Goal: Transaction & Acquisition: Purchase product/service

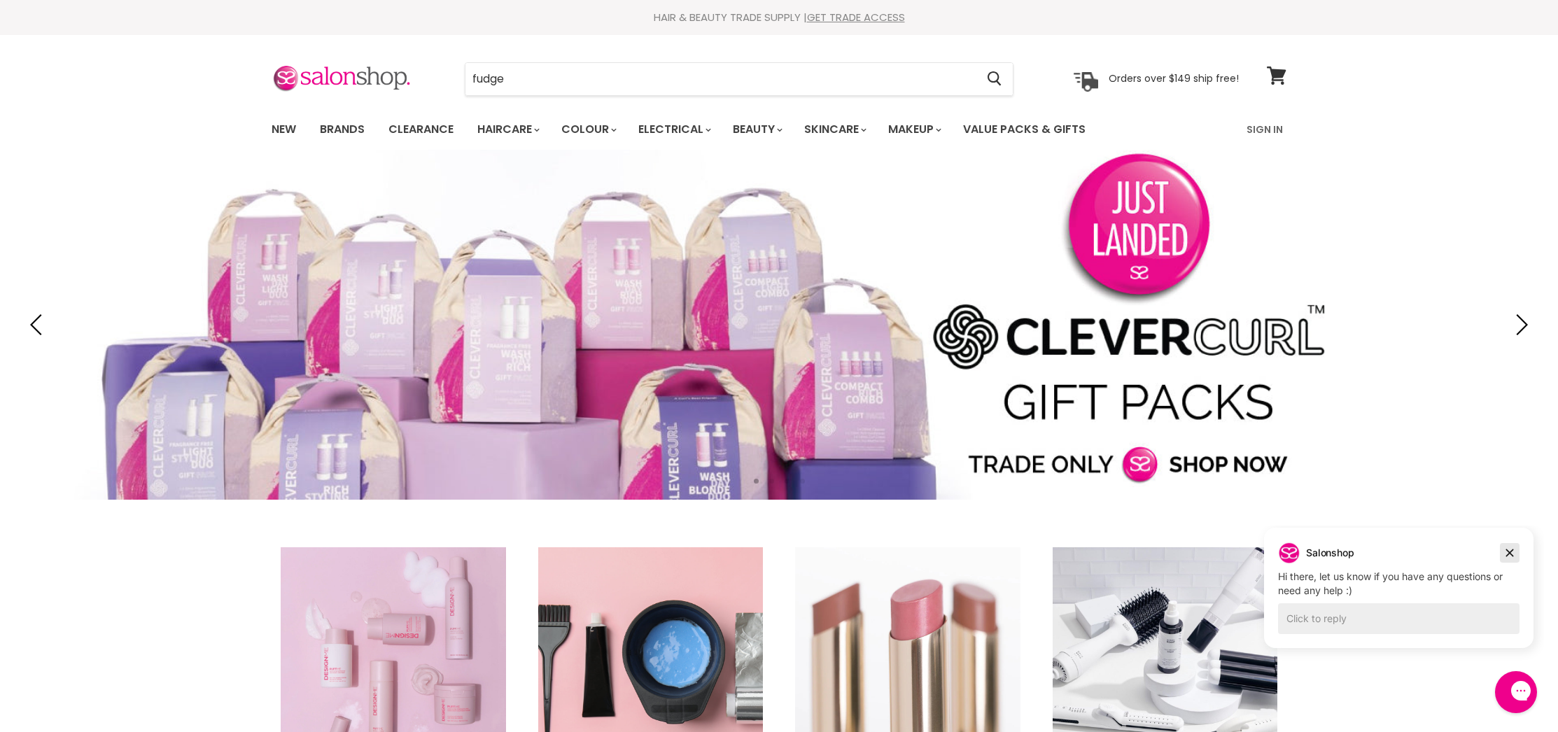
click at [1513, 554] on icon "Dismiss campaign" at bounding box center [1509, 552] width 14 height 17
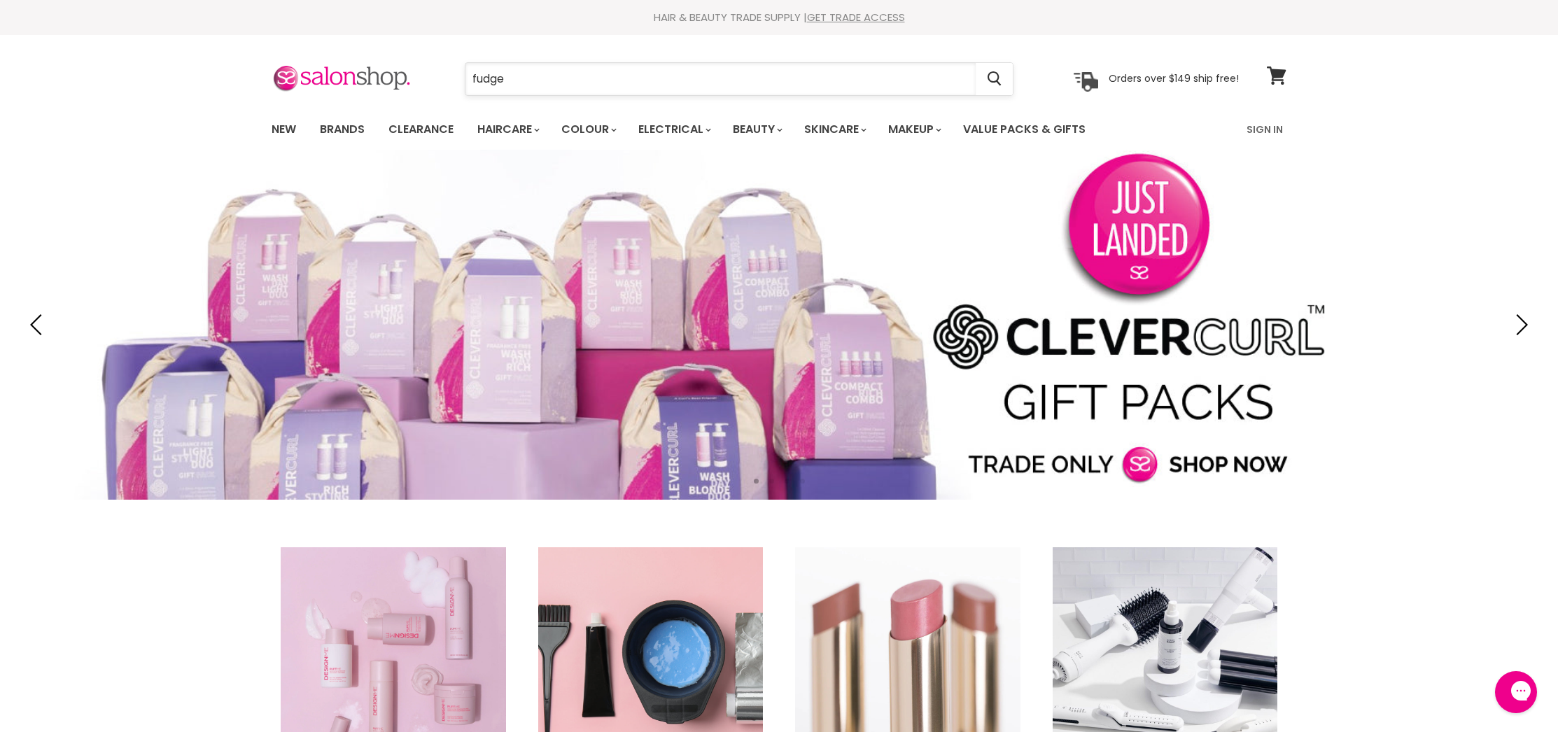
click at [540, 80] on input "fudge" at bounding box center [720, 79] width 510 height 32
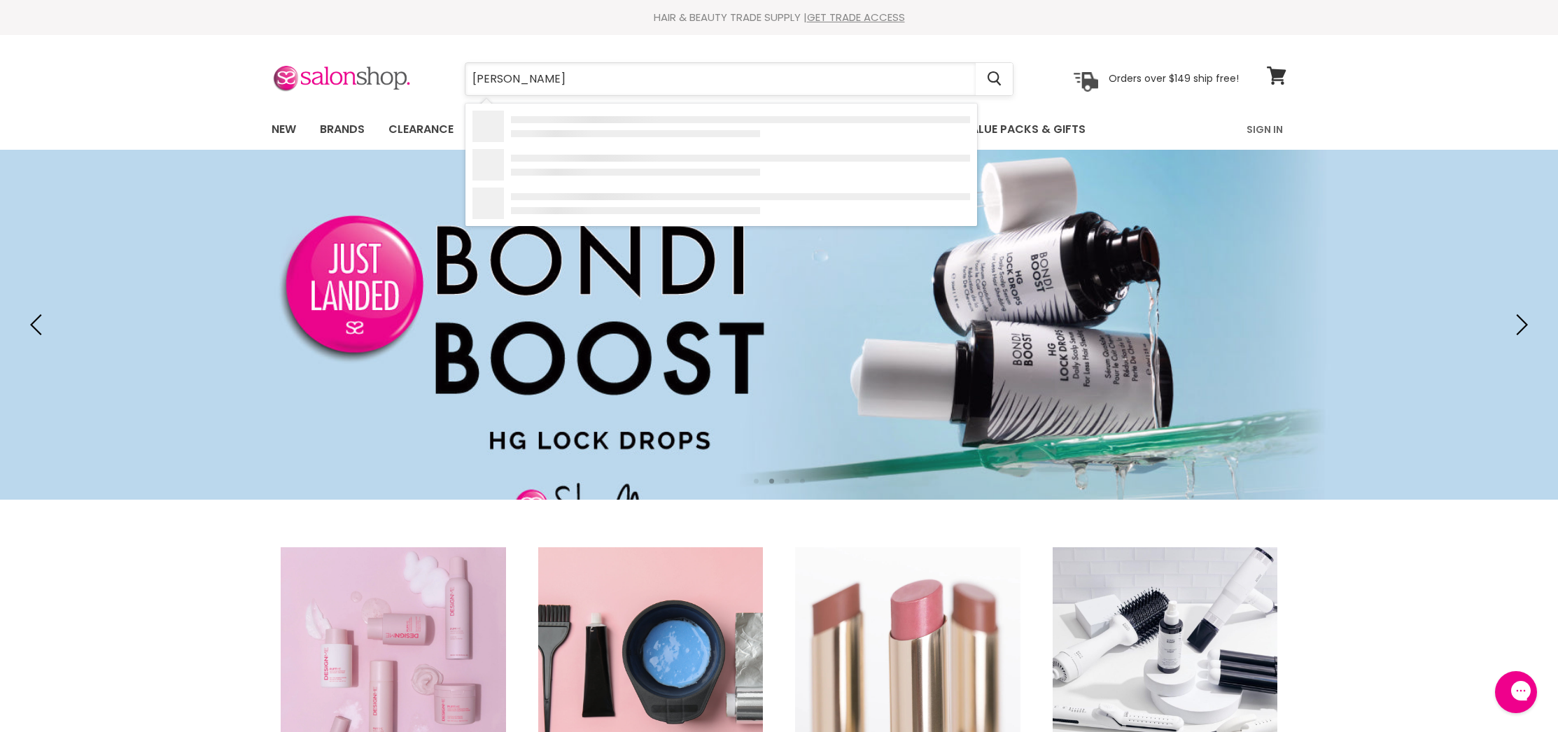
type input "fudge sky"
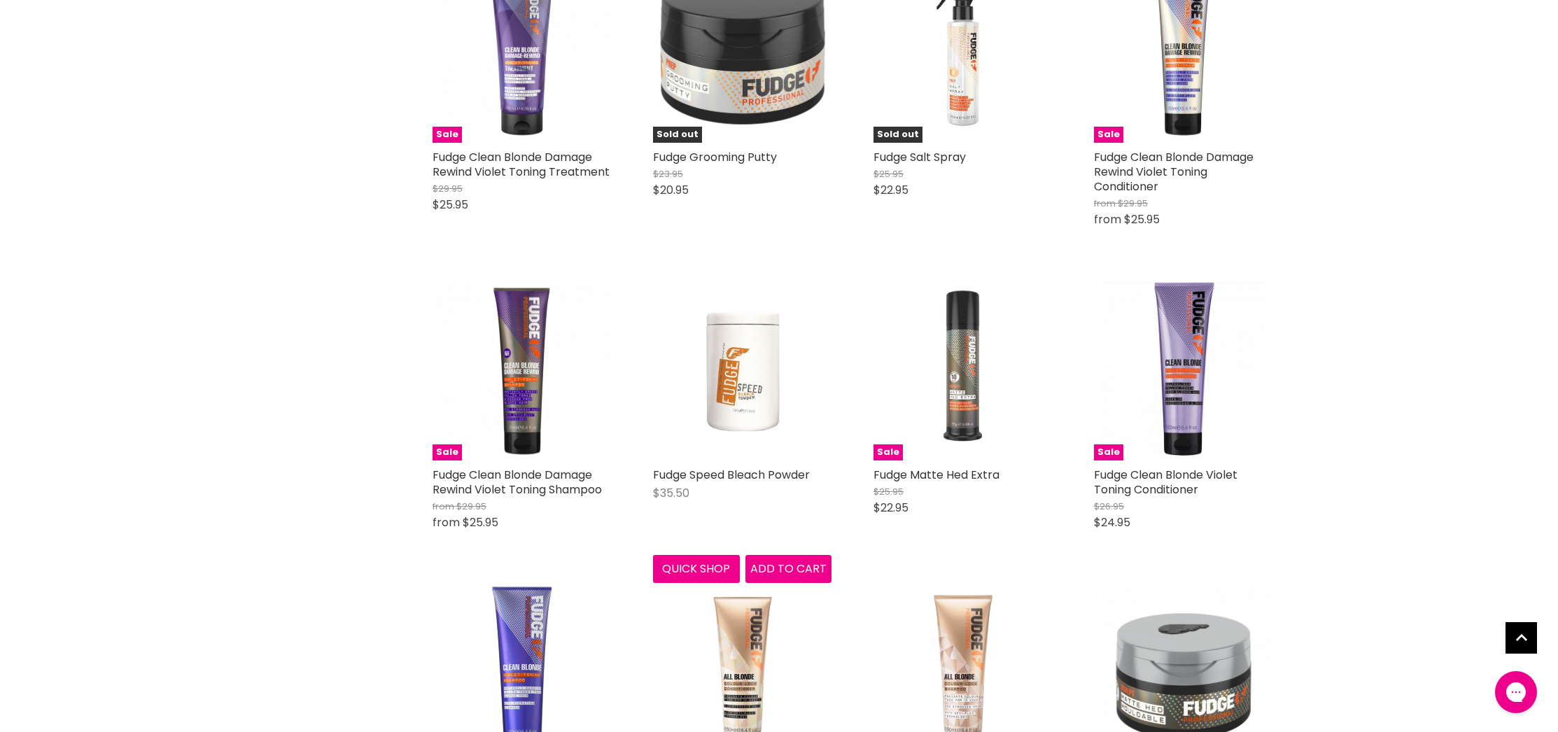
type input "fudge"
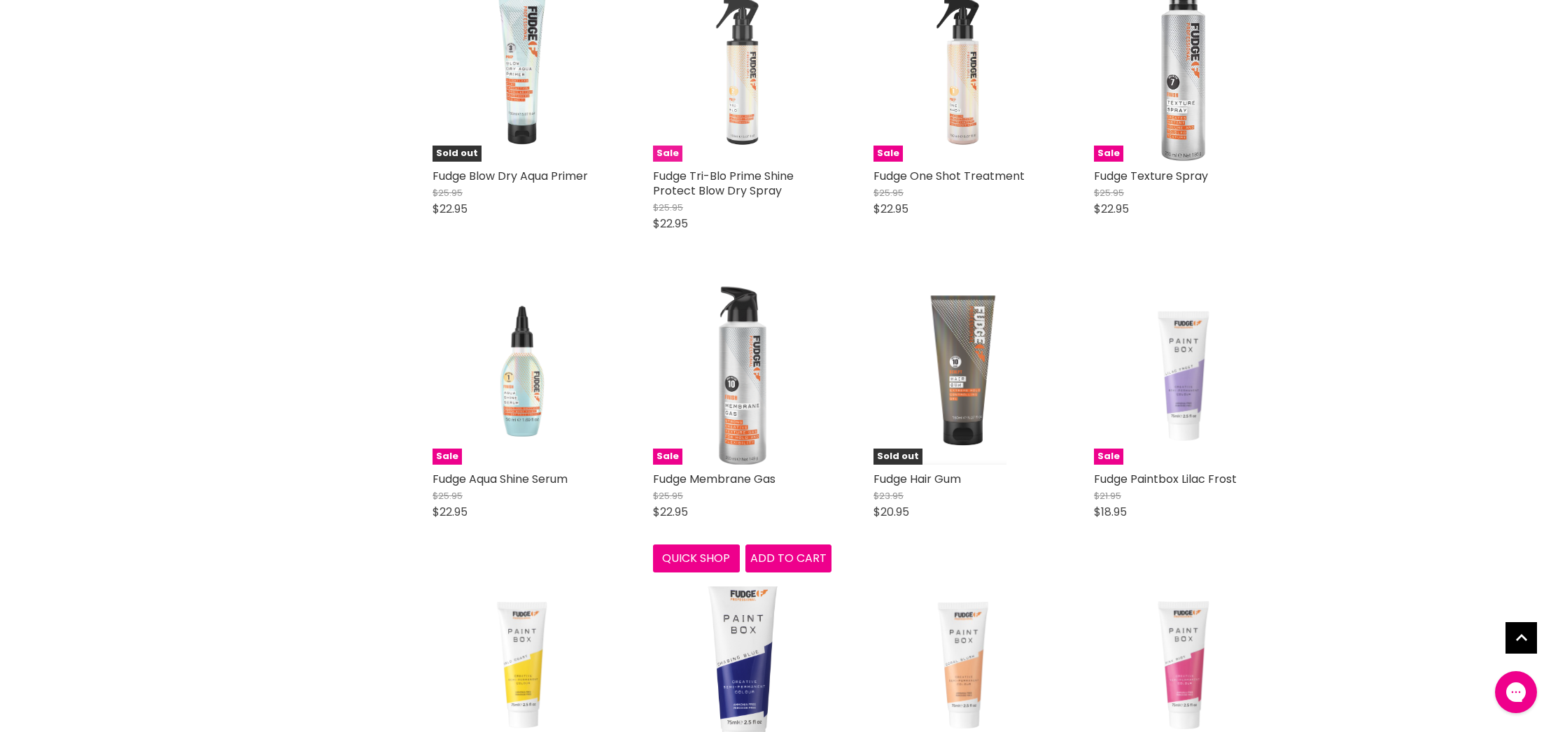
scroll to position [1260, 0]
